Goal: Register for event/course

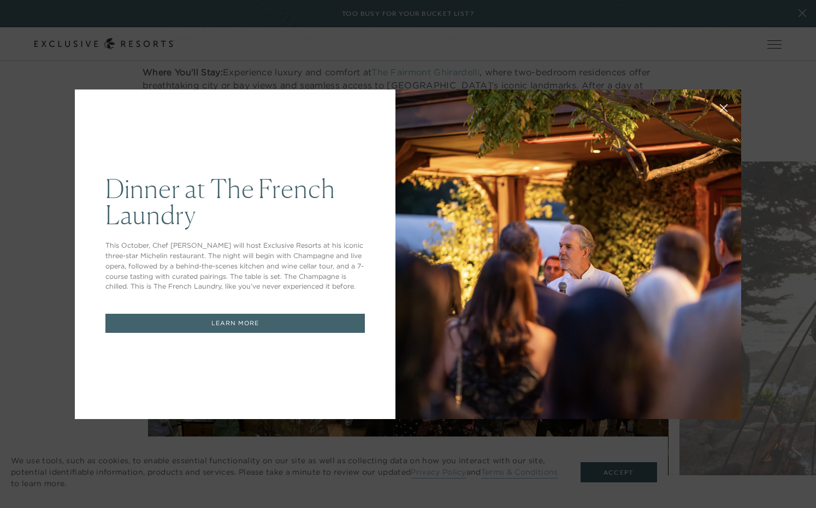
click at [85, 68] on div "Dinner at The French Laundry This October, Chef Thomas Keller will host Exclusi…" at bounding box center [408, 254] width 816 height 508
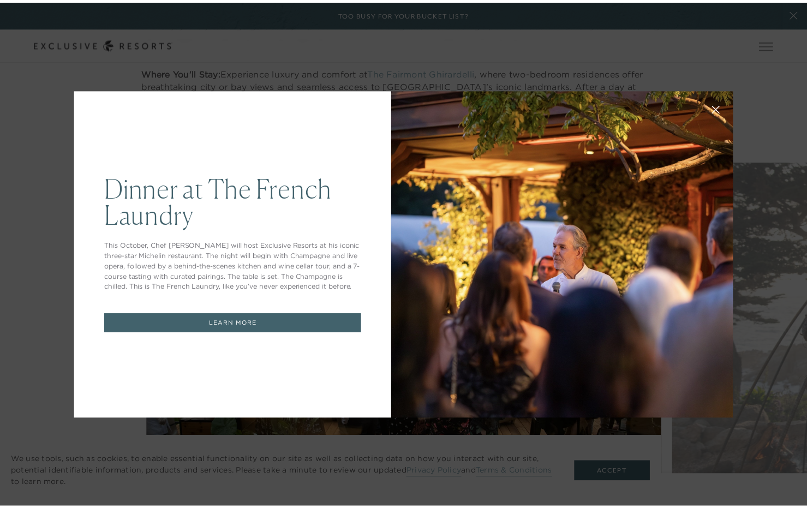
click at [200, 330] on link "LEARN MORE" at bounding box center [234, 325] width 259 height 19
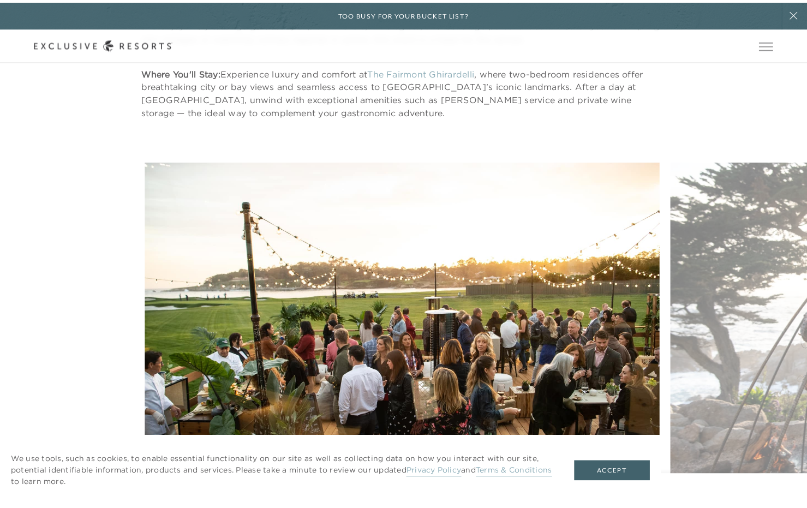
scroll to position [2020, 0]
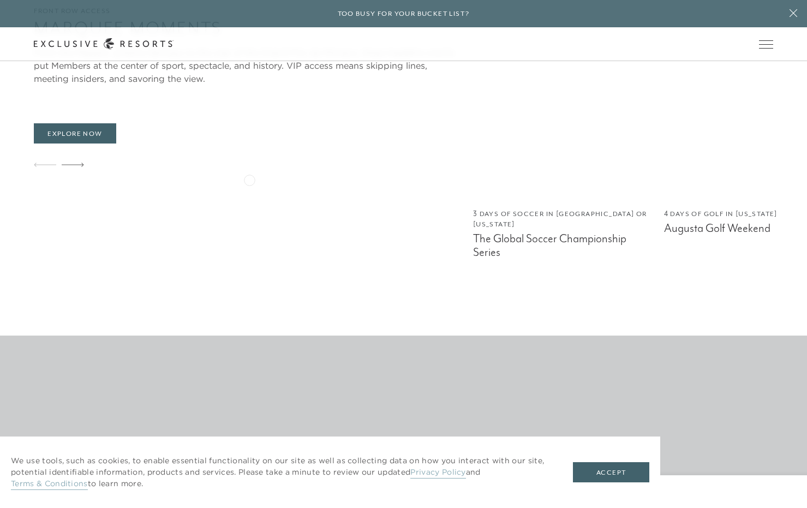
scroll to position [928, 0]
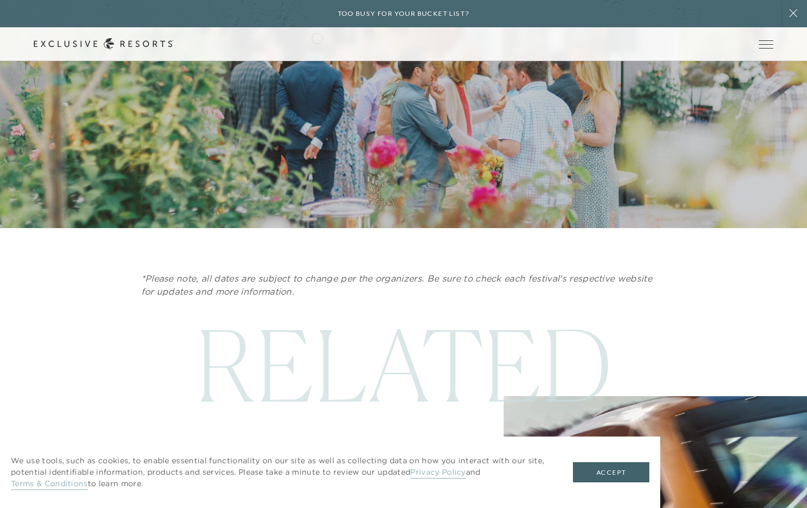
scroll to position [5810, 0]
